Goal: Find specific page/section: Find specific page/section

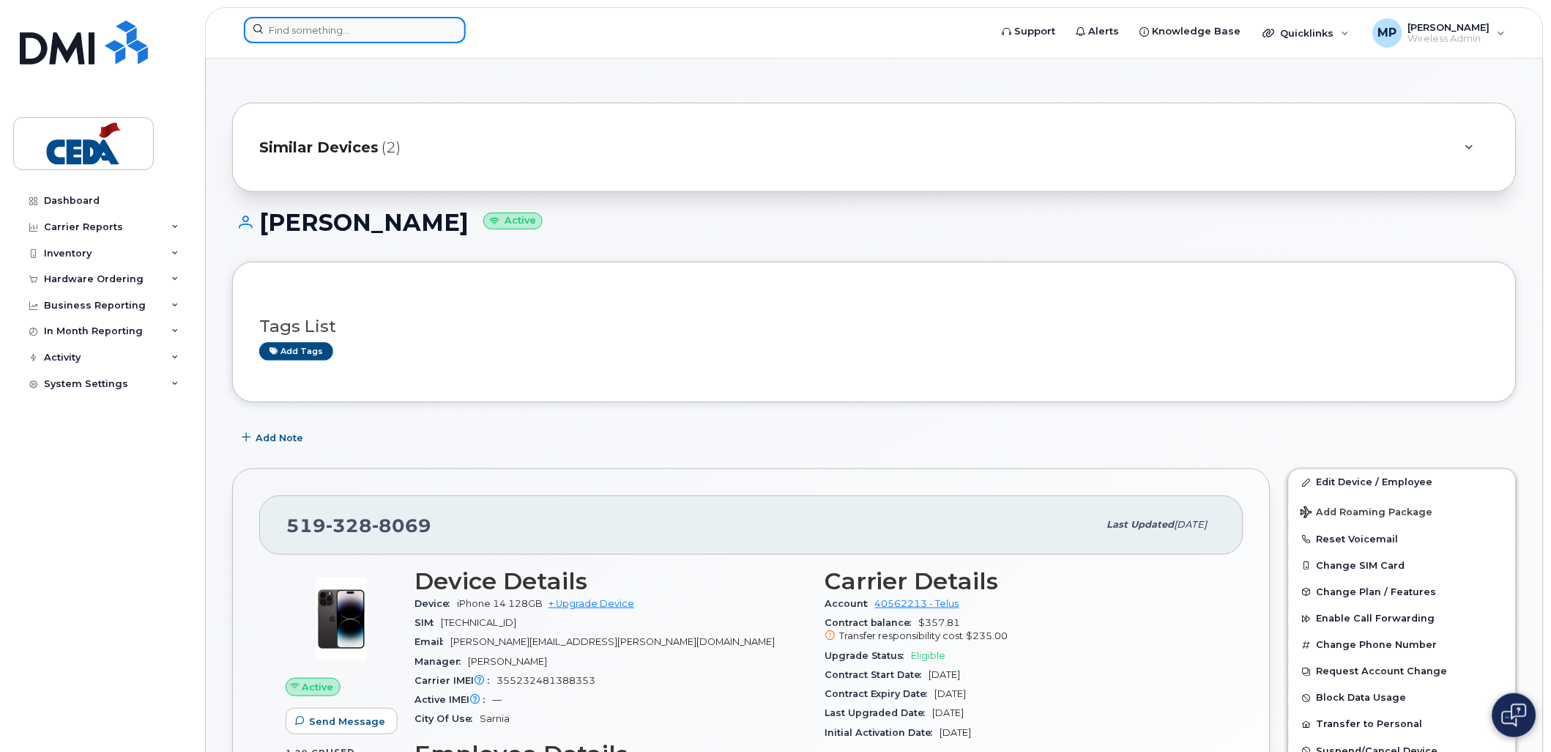
drag, startPoint x: 391, startPoint y: 31, endPoint x: 415, endPoint y: 37, distance: 24.9
click at [389, 34] on input at bounding box center [355, 30] width 222 height 26
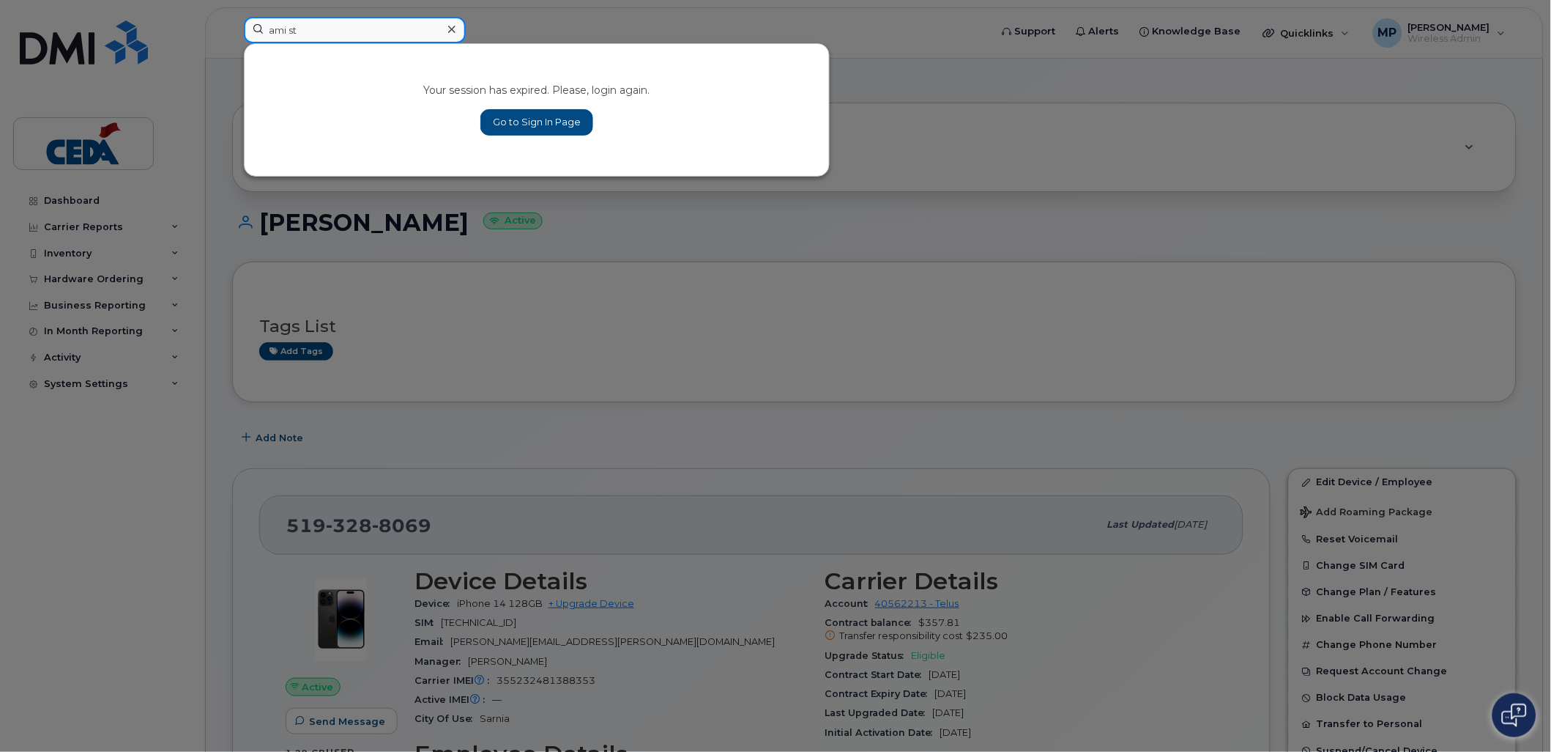
type input "ami st"
click at [95, 42] on div at bounding box center [775, 376] width 1551 height 752
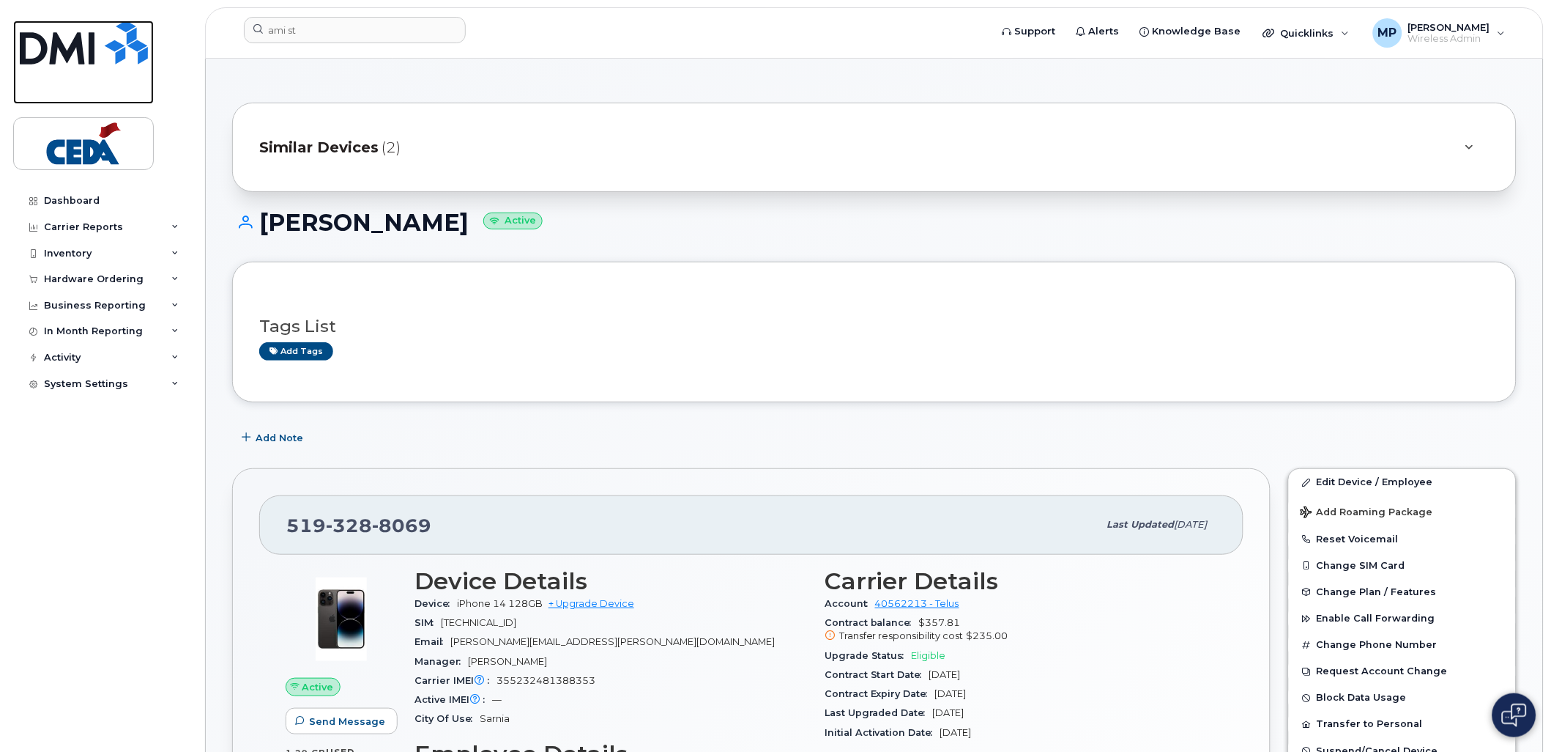
click at [90, 46] on img at bounding box center [84, 43] width 128 height 44
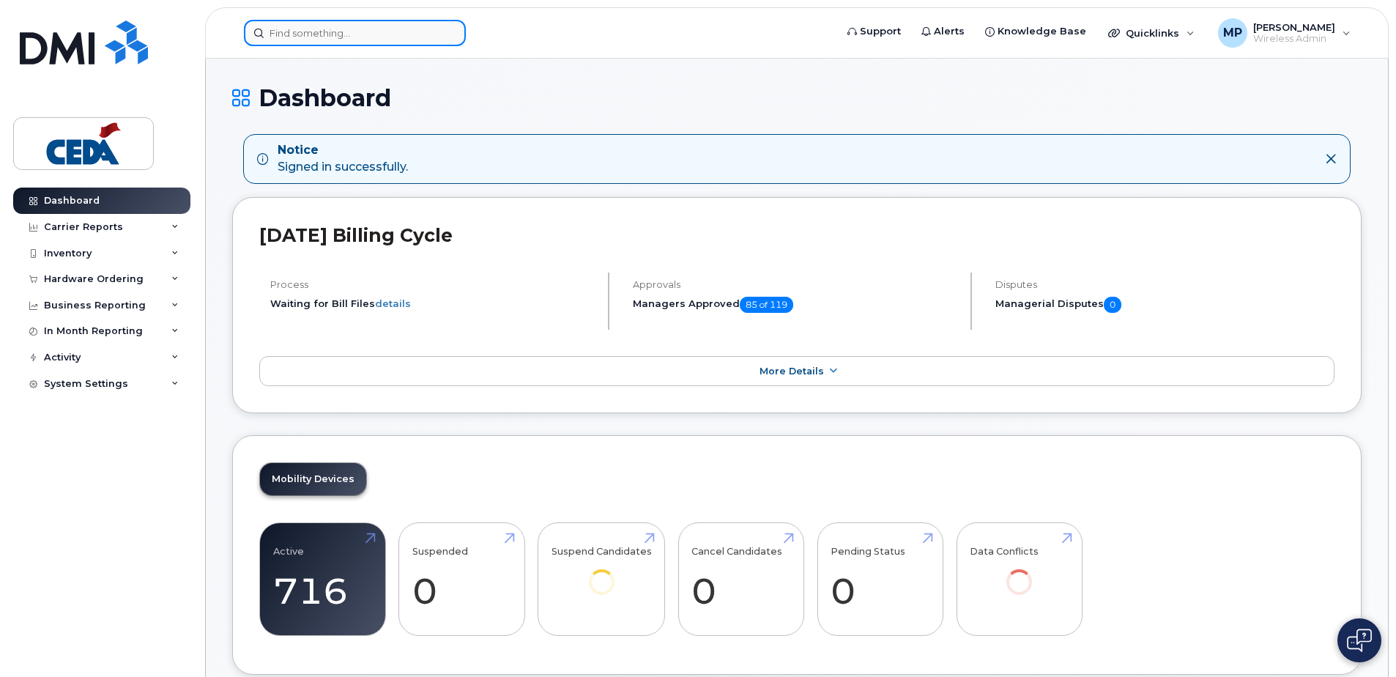
click at [308, 40] on input at bounding box center [355, 33] width 222 height 26
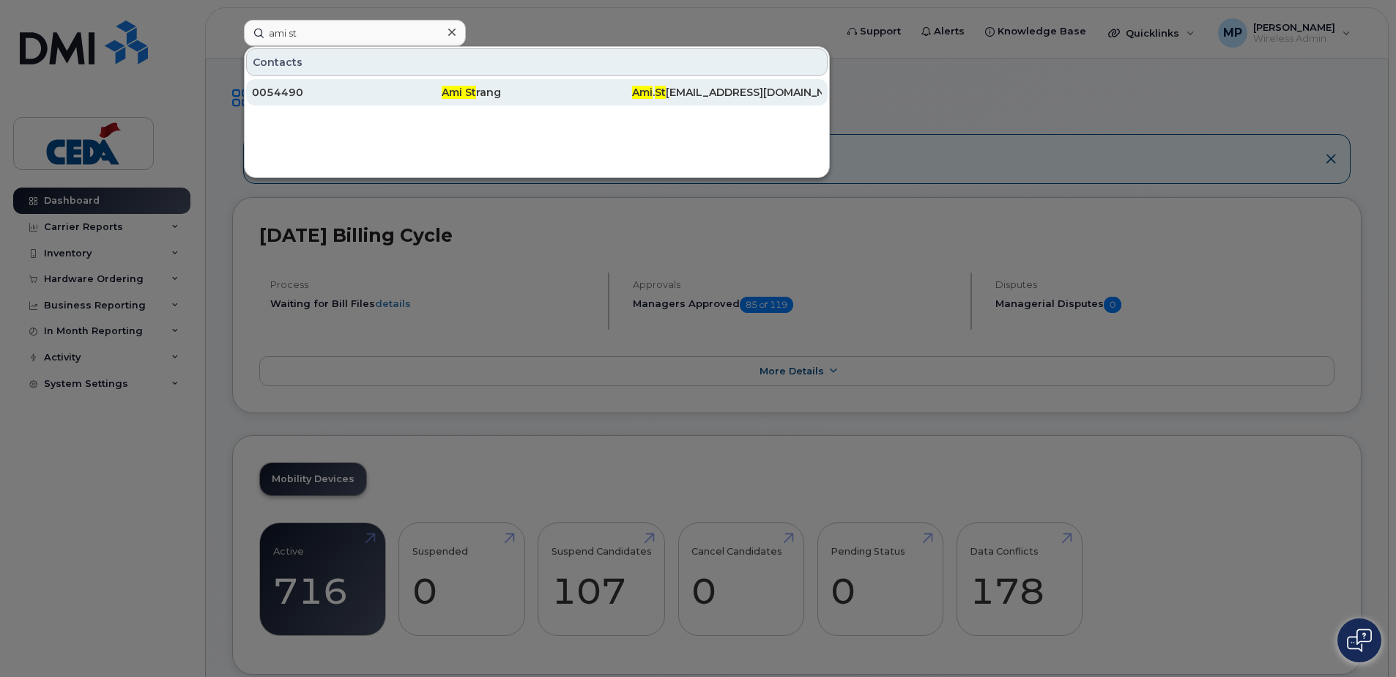
click at [481, 97] on div "Ami St rang" at bounding box center [537, 92] width 190 height 15
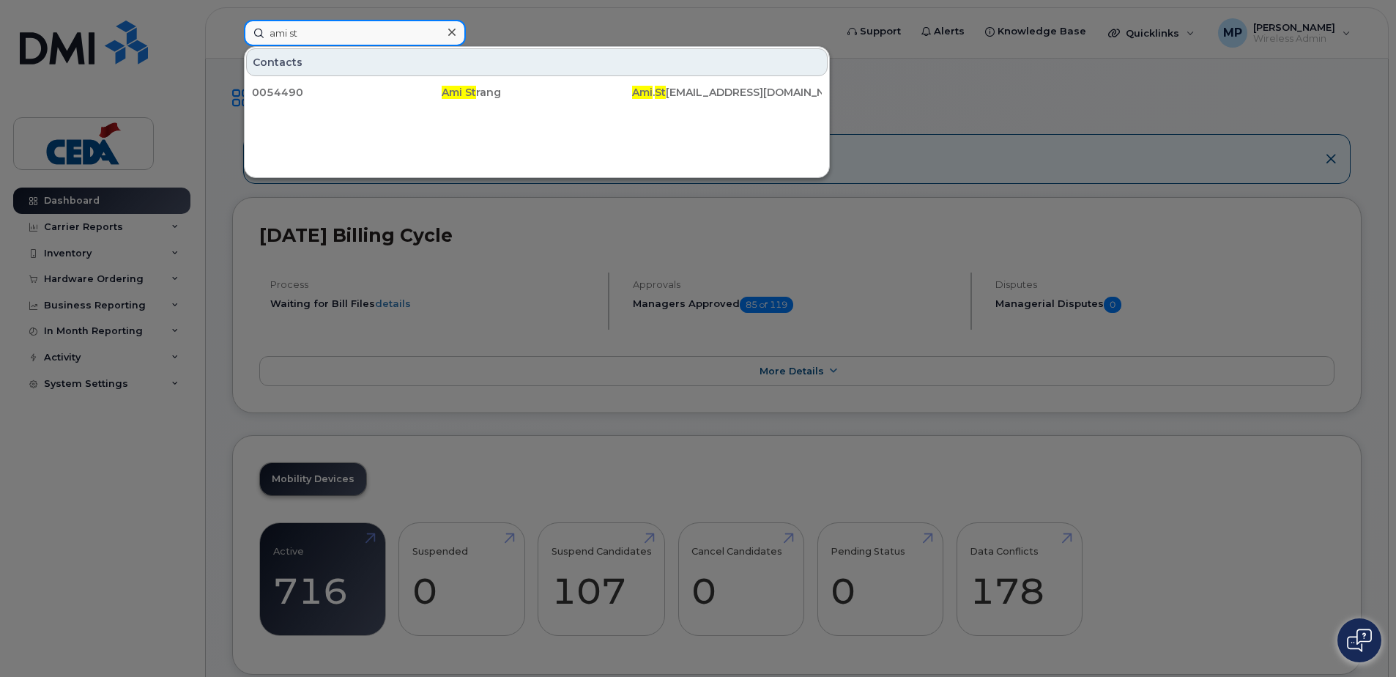
drag, startPoint x: 290, startPoint y: 35, endPoint x: 89, endPoint y: 6, distance: 202.8
click at [232, 20] on div "ami st Contacts 0054490 Ami St rang Ami . St rang@cedagroup.com" at bounding box center [534, 33] width 605 height 26
paste input "778-691-6905"
type input "778-691-6905"
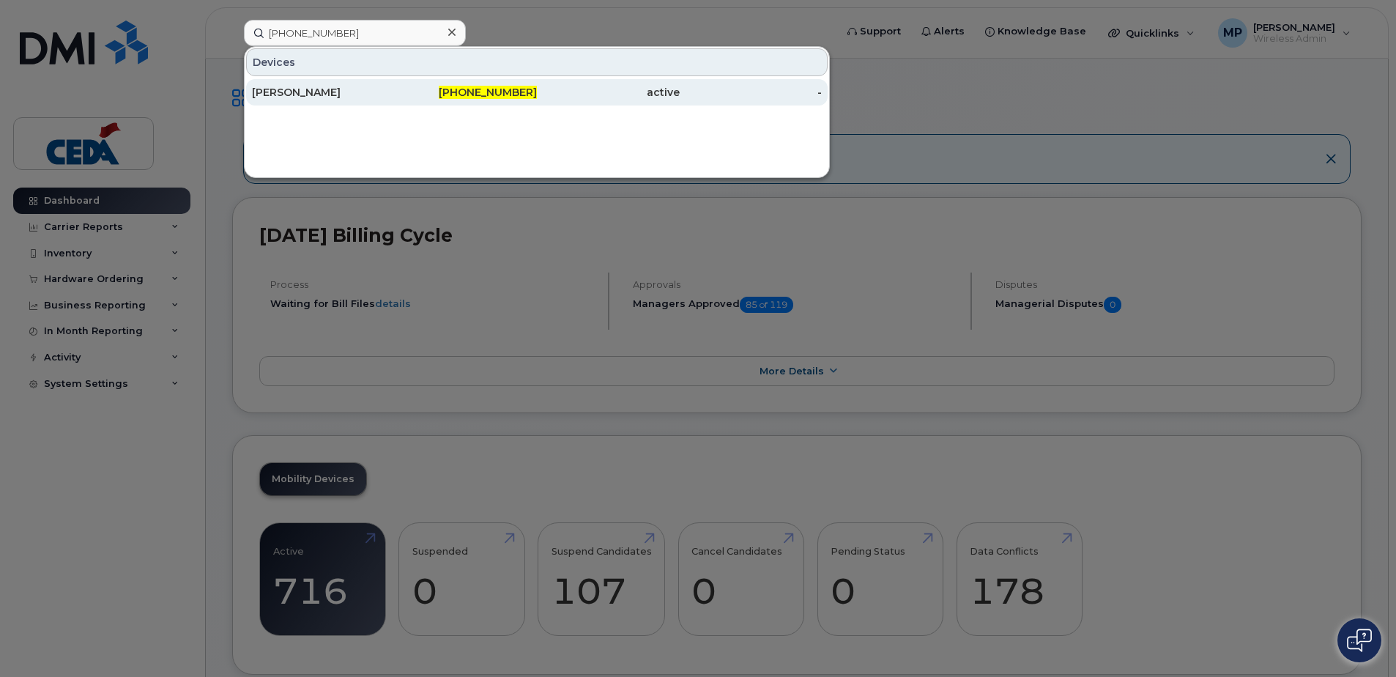
click at [297, 94] on div "Peter Kerr" at bounding box center [323, 92] width 143 height 15
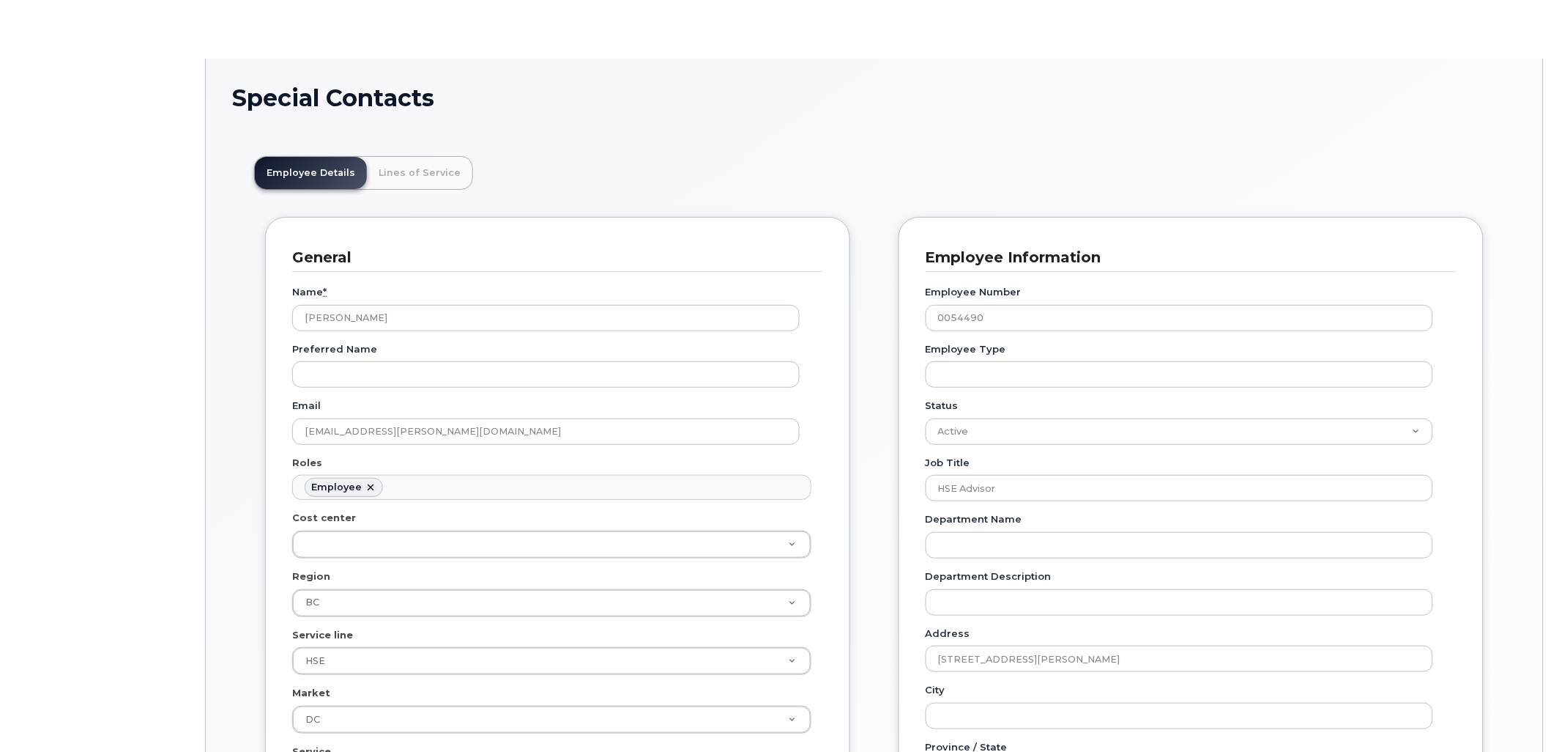
scroll to position [52, 0]
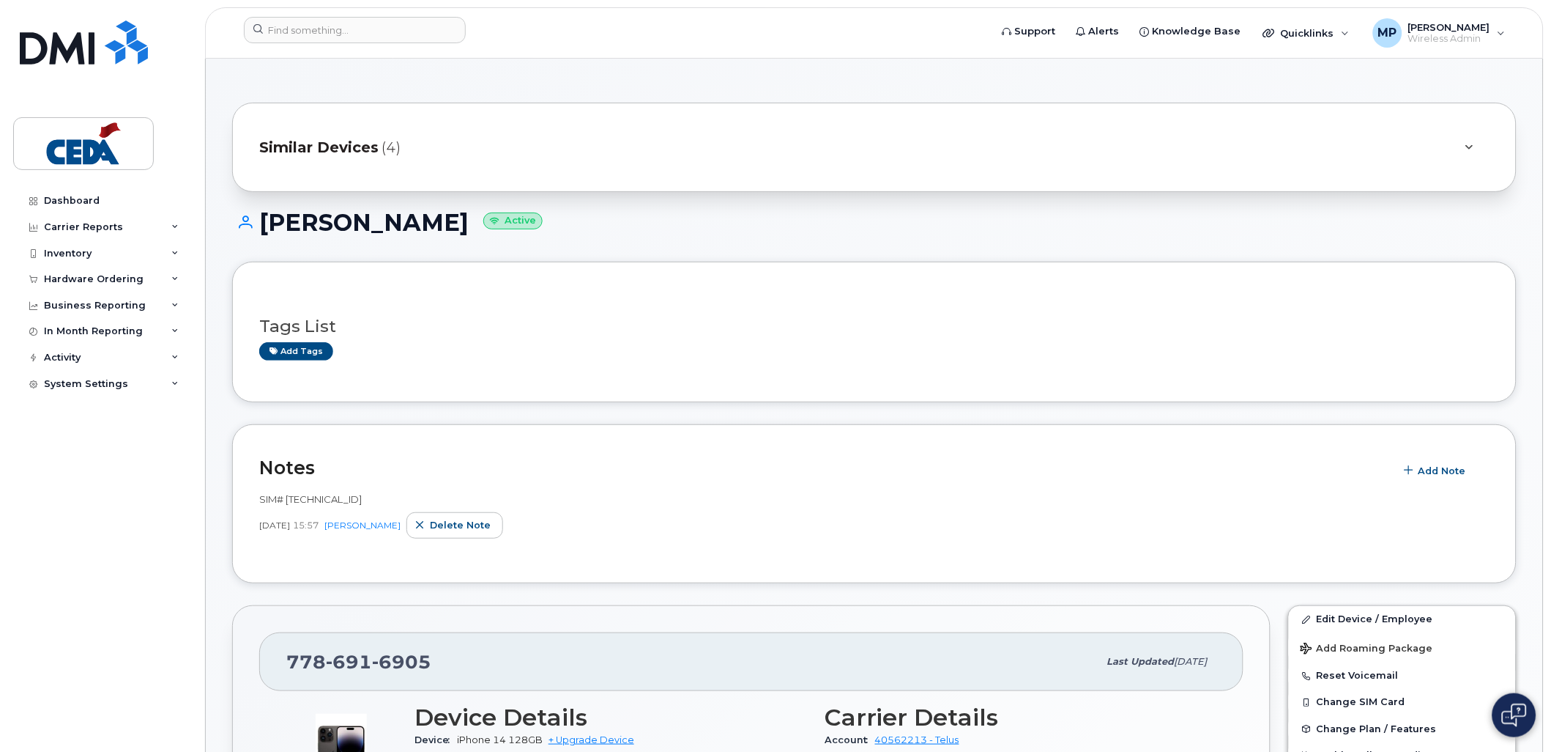
click at [165, 560] on div "Dashboard Carrier Reports Monthly Billing Data Daily Data Pooling Data Behavior…" at bounding box center [103, 459] width 181 height 542
